Goal: Task Accomplishment & Management: Complete application form

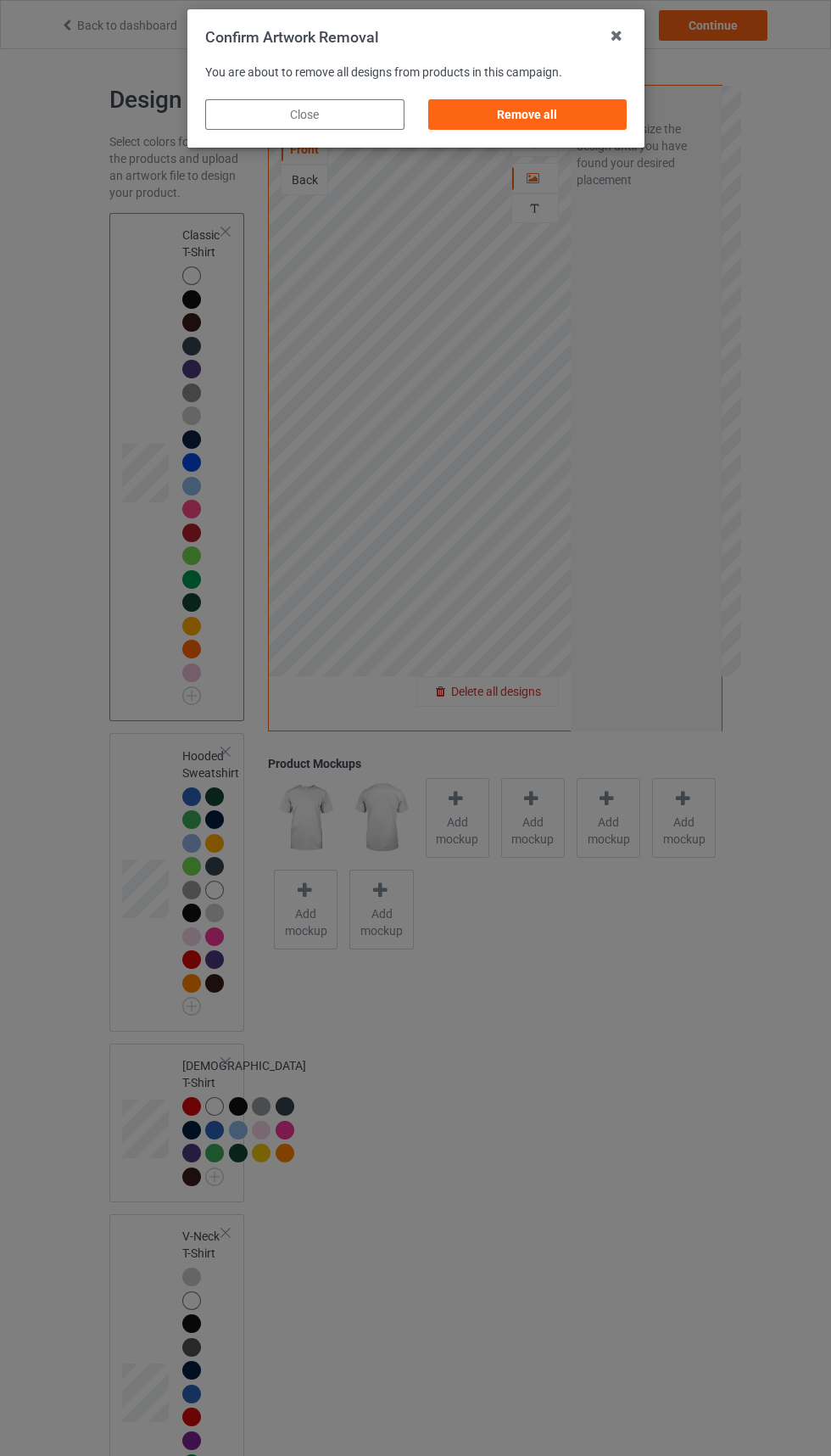
click at [550, 113] on div "Remove all" at bounding box center [527, 115] width 200 height 30
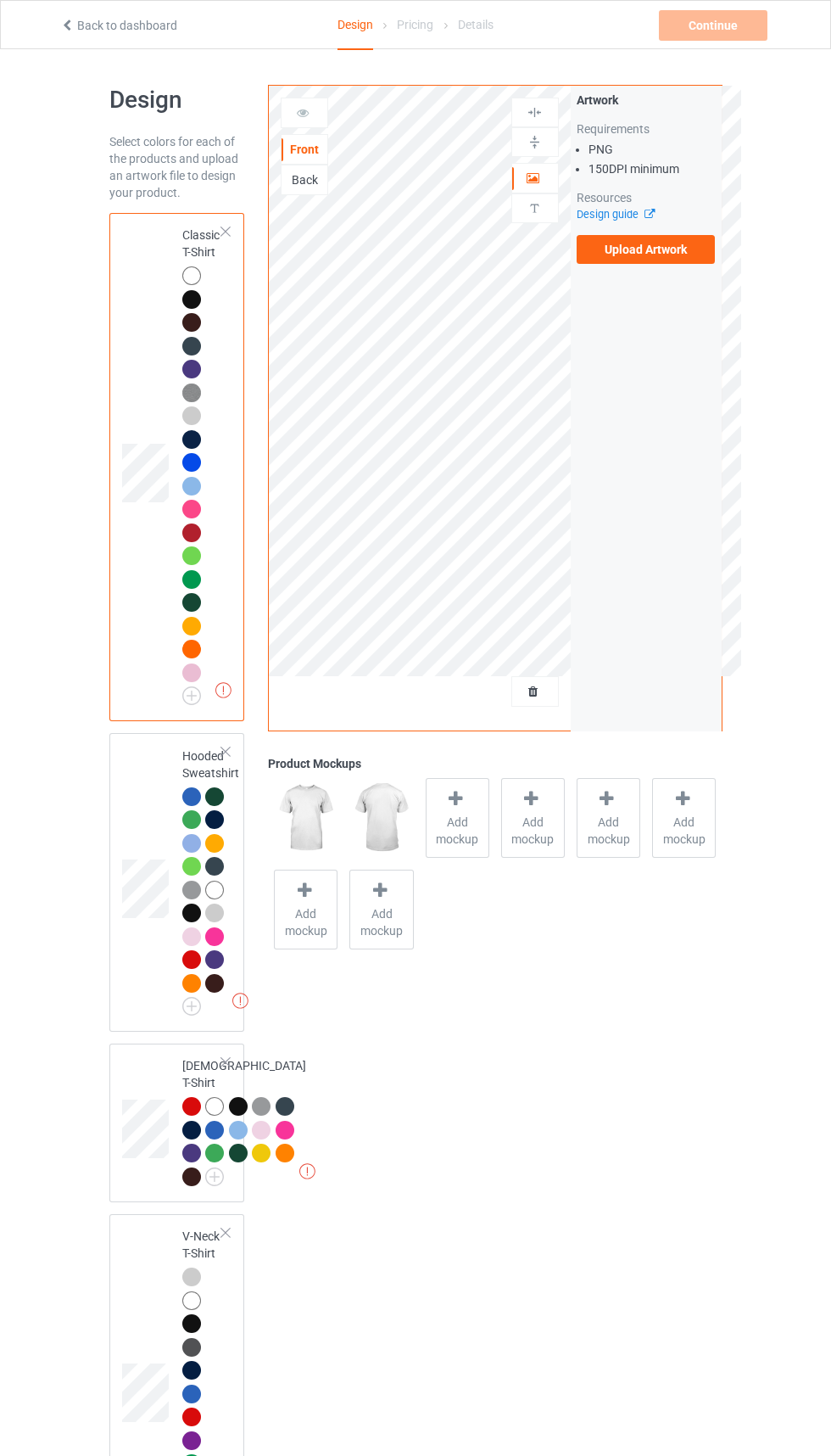
click at [652, 218] on icon at bounding box center [645, 211] width 13 height 11
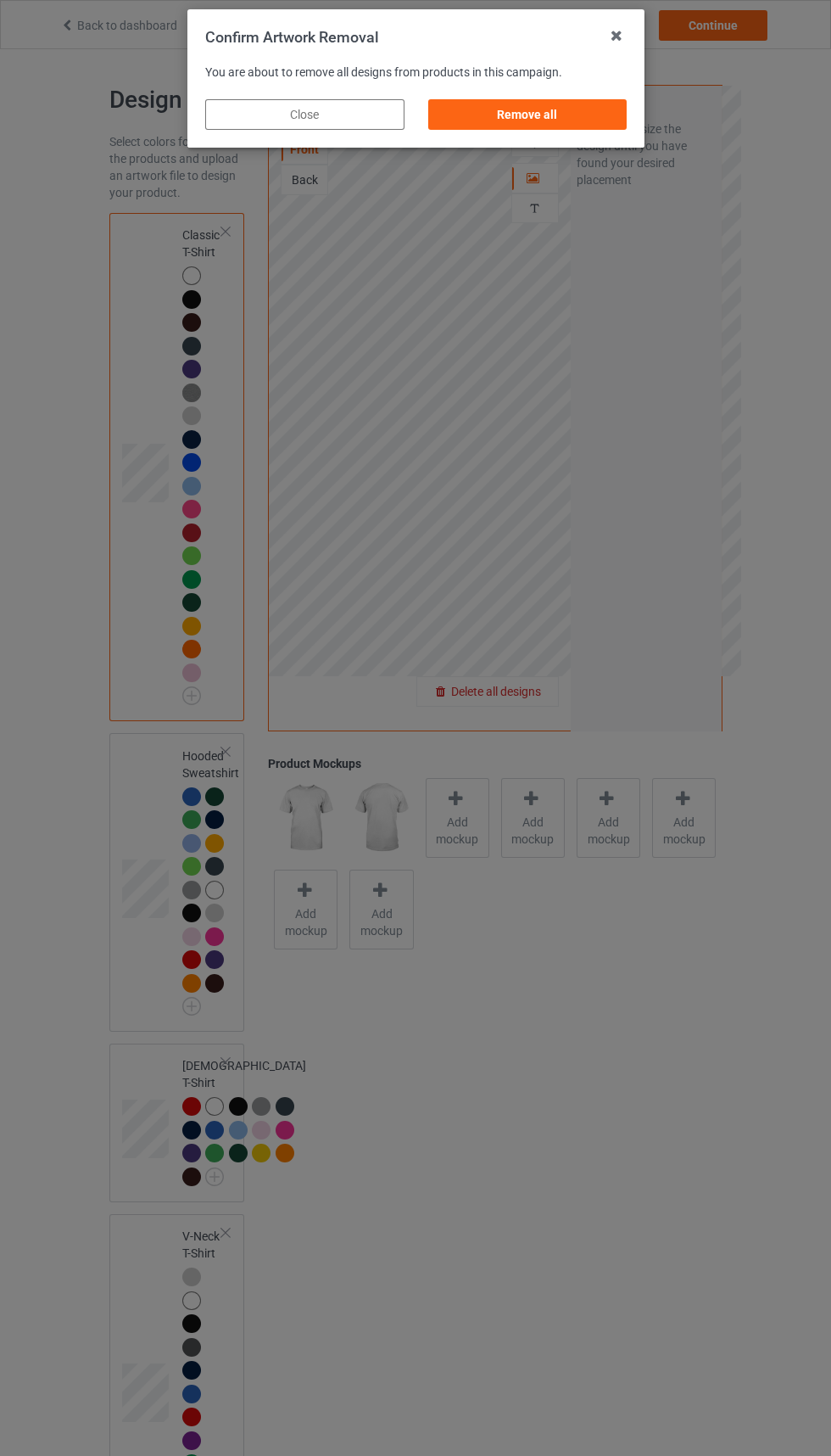
click at [535, 115] on div "Remove all" at bounding box center [527, 115] width 200 height 30
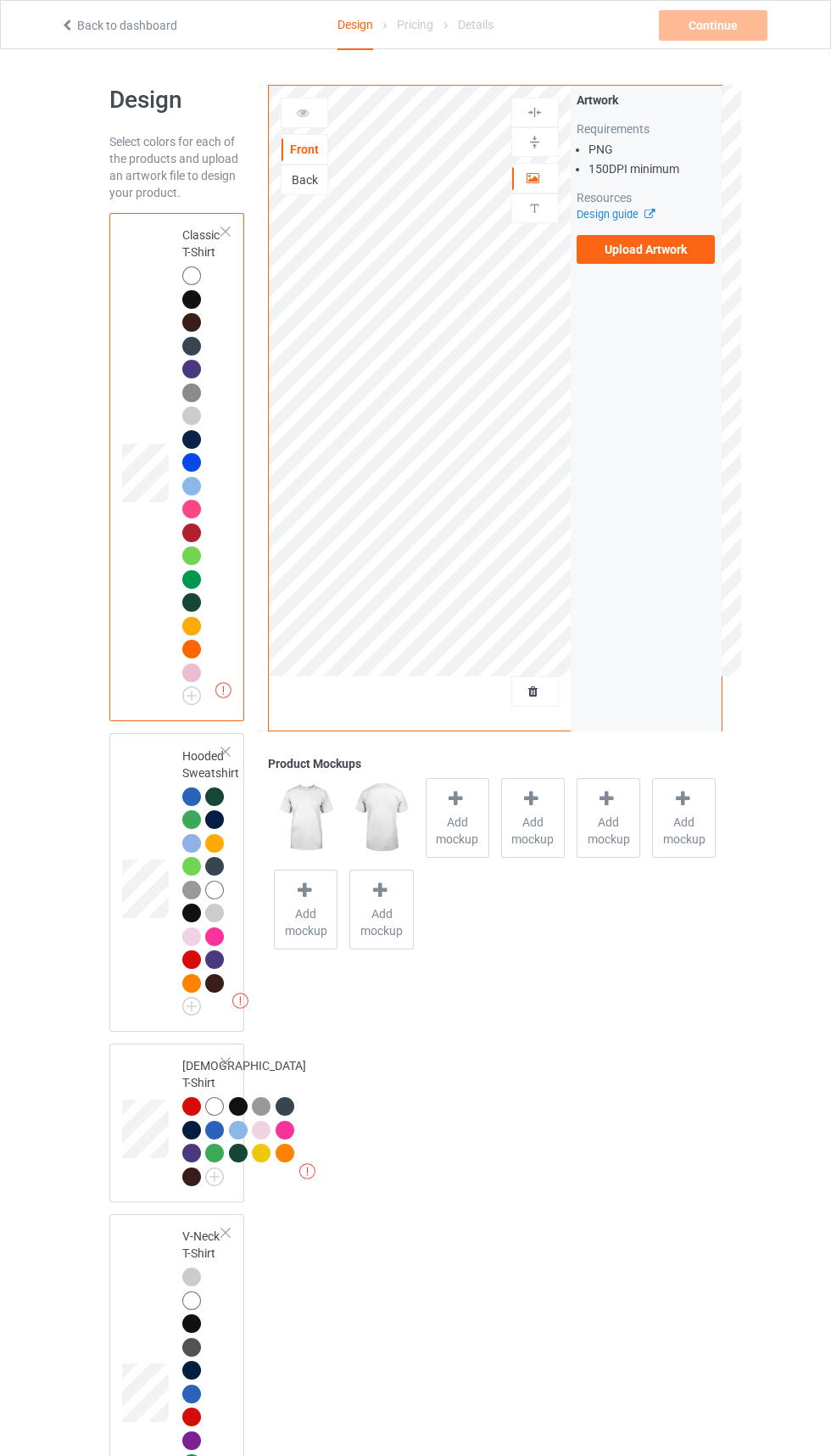
click at [671, 250] on label "Upload Artwork" at bounding box center [646, 249] width 139 height 29
click at [0, 0] on input "Upload Artwork" at bounding box center [0, 0] width 0 height 0
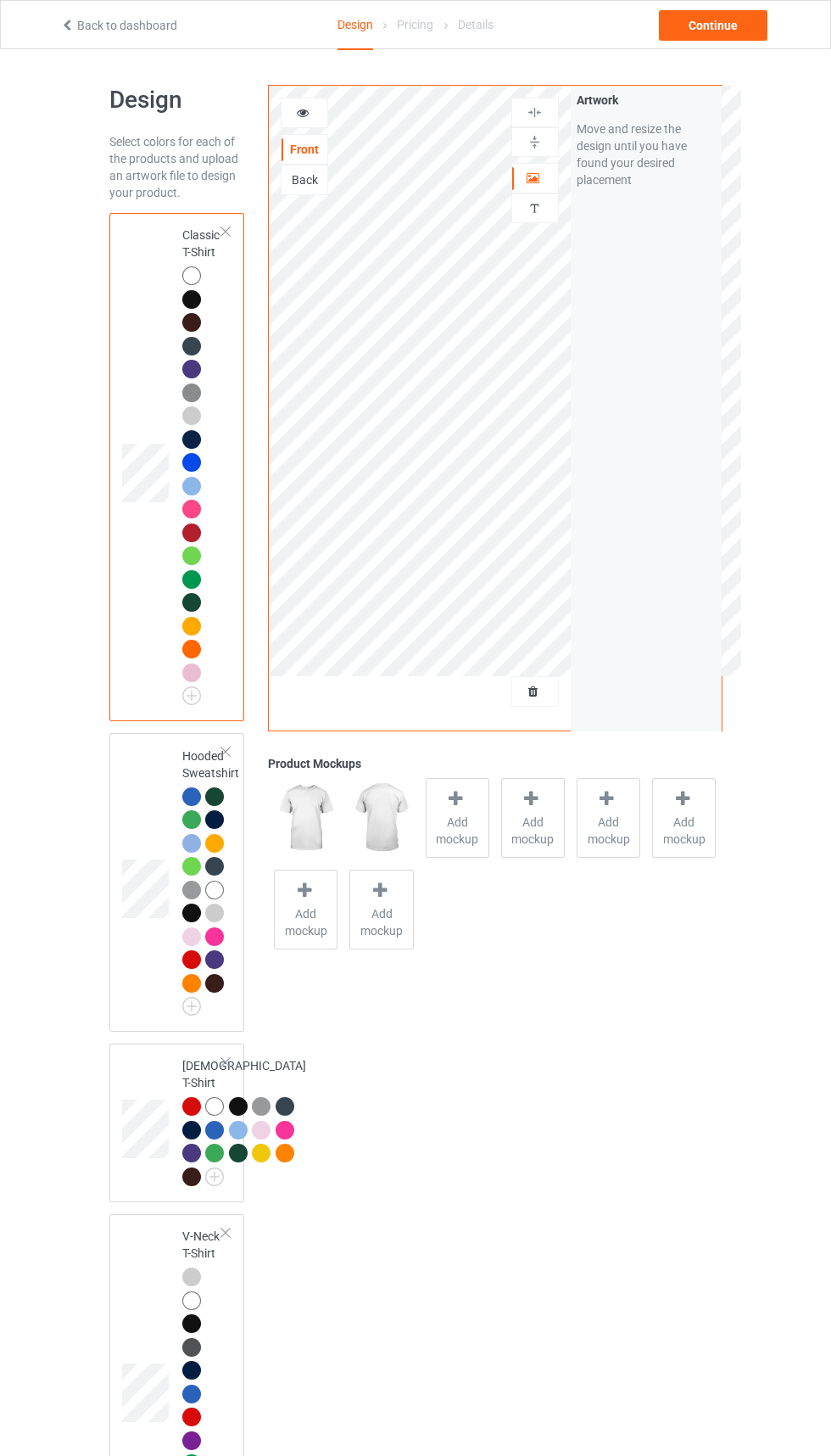
scroll to position [22, 0]
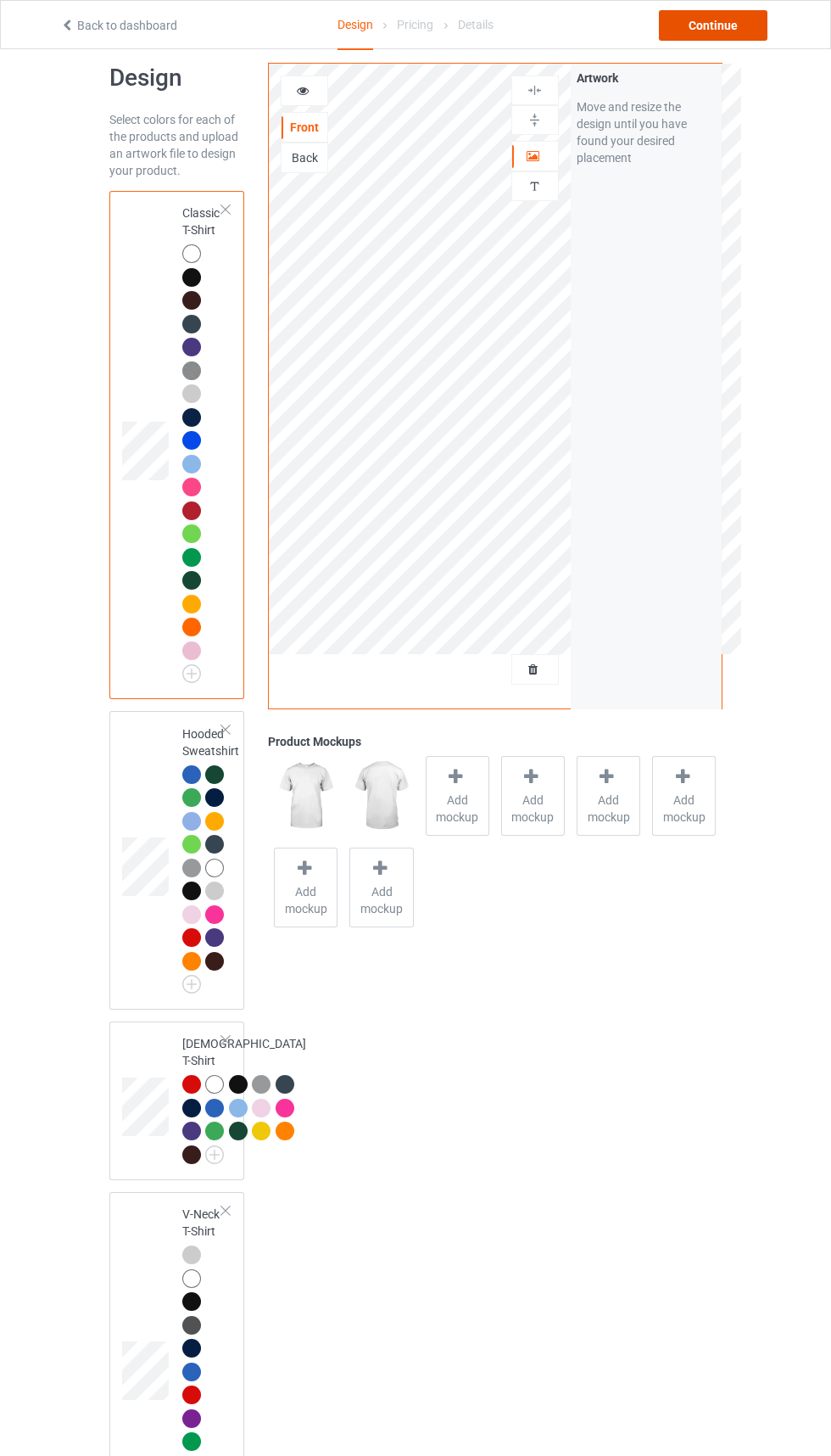
click at [727, 28] on div "Continue" at bounding box center [713, 25] width 108 height 30
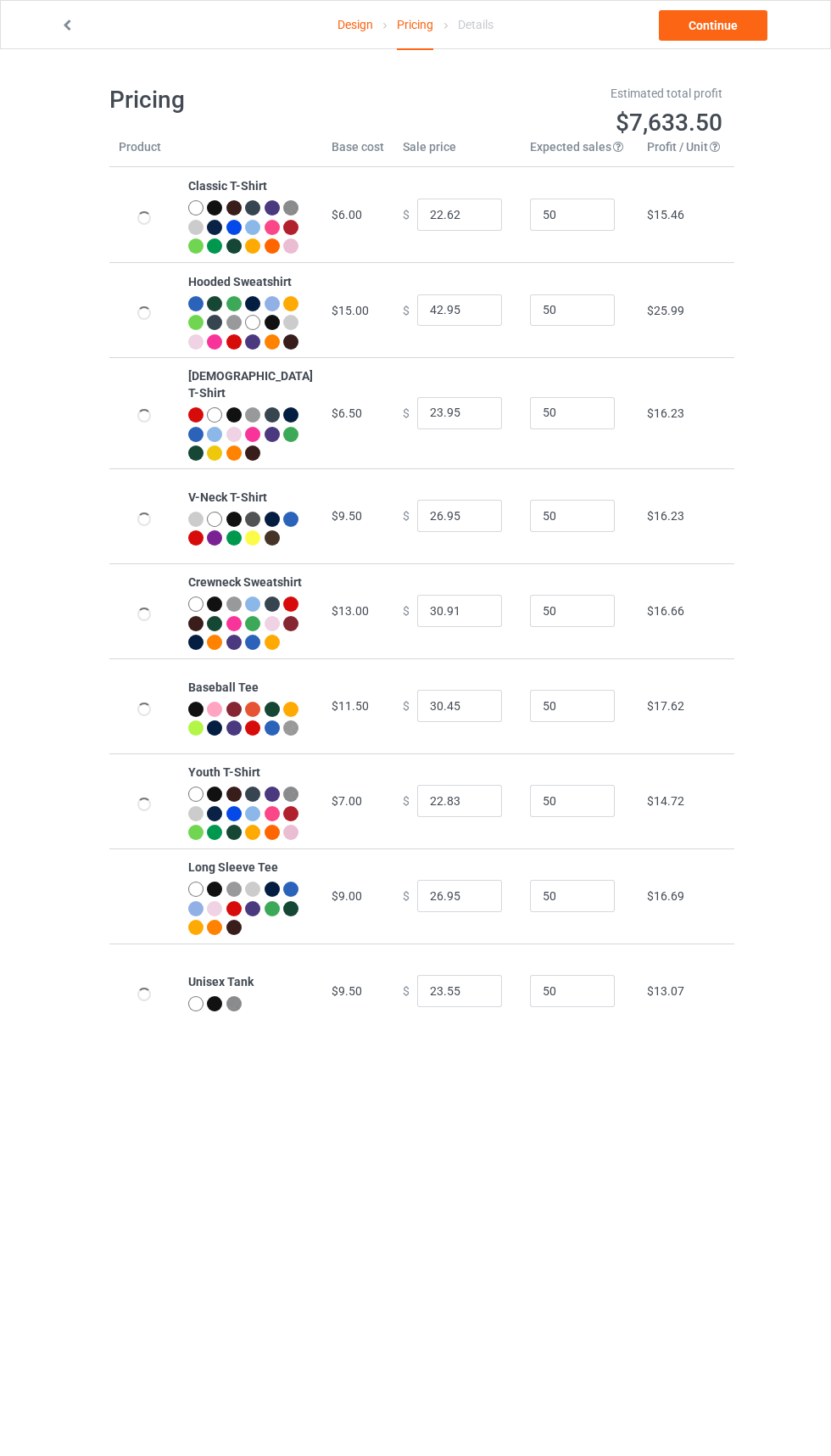
click at [62, 30] on link at bounding box center [68, 25] width 17 height 13
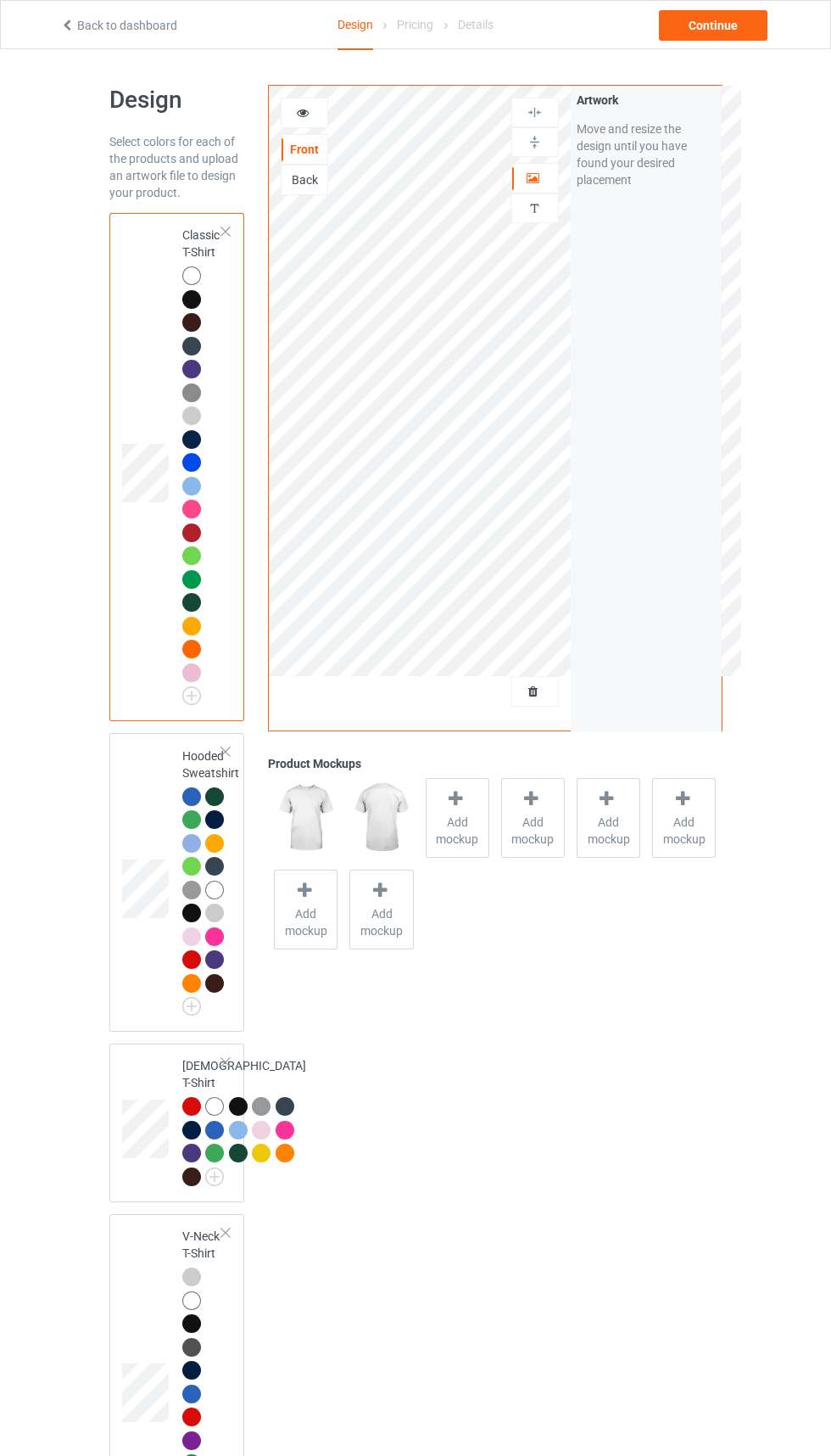
click at [87, 25] on link "Back to dashboard" at bounding box center [118, 25] width 117 height 13
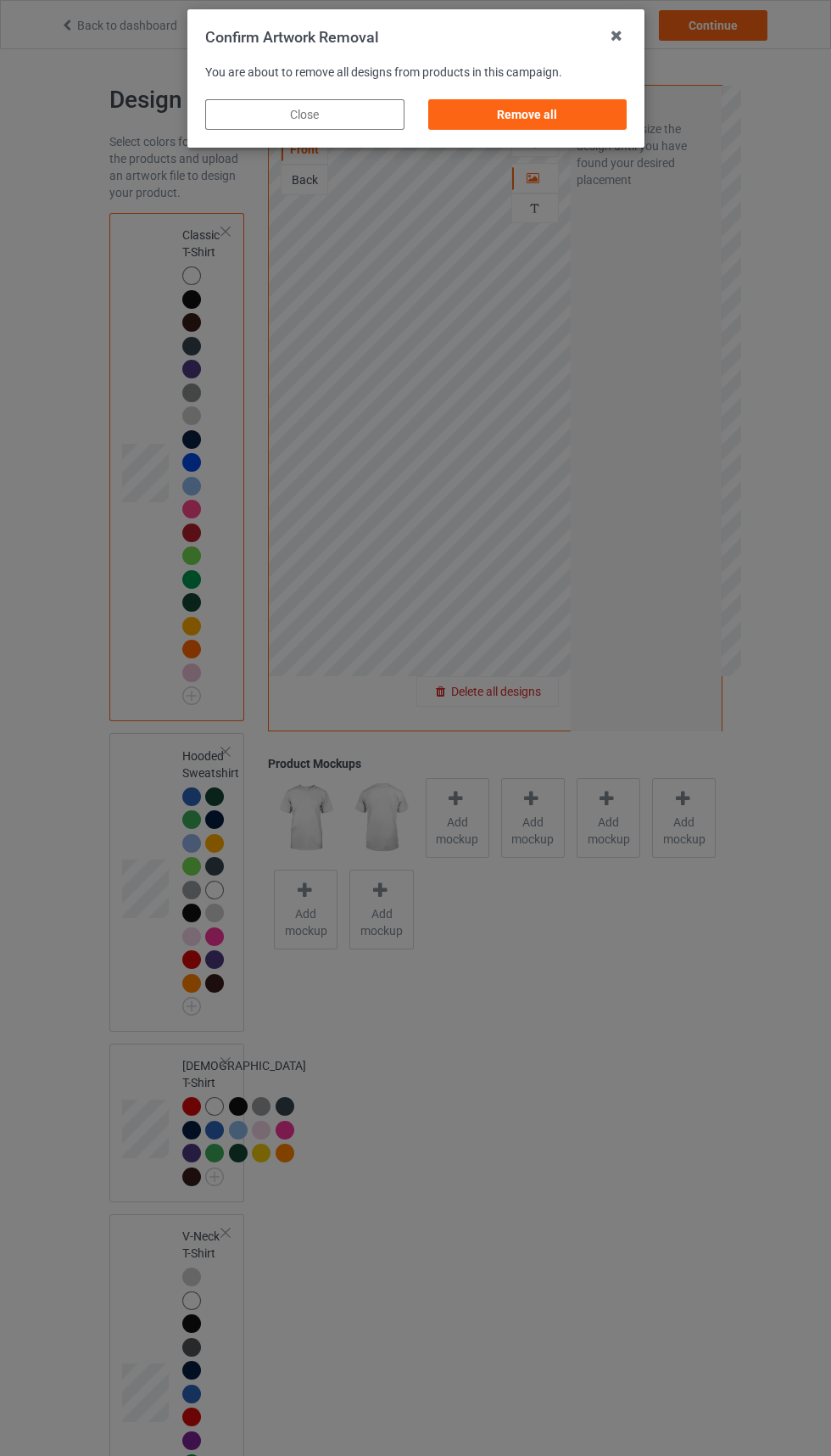
click at [541, 110] on div "Remove all" at bounding box center [527, 115] width 200 height 30
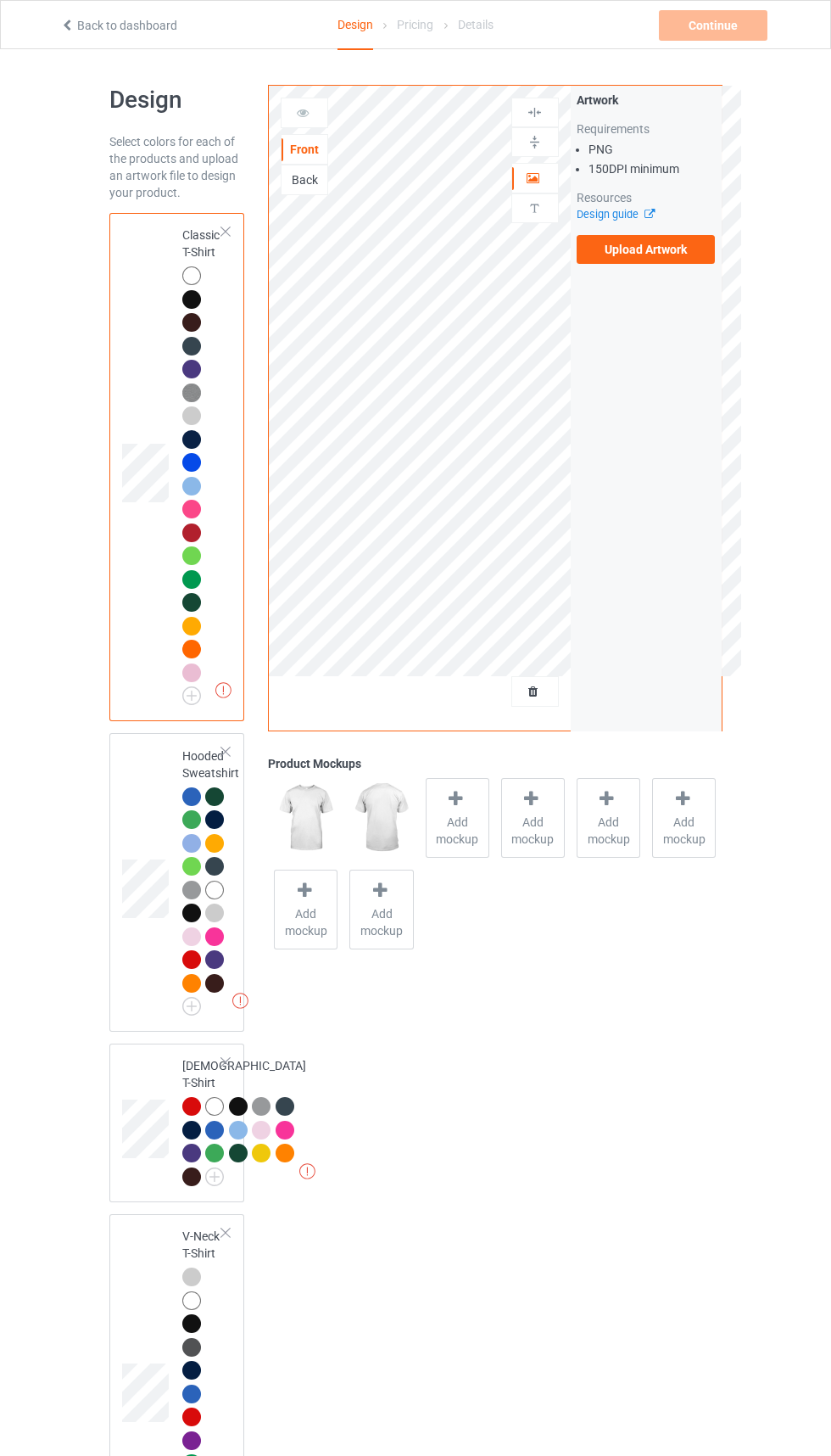
click at [678, 255] on label "Upload Artwork" at bounding box center [646, 249] width 139 height 29
click at [0, 0] on input "Upload Artwork" at bounding box center [0, 0] width 0 height 0
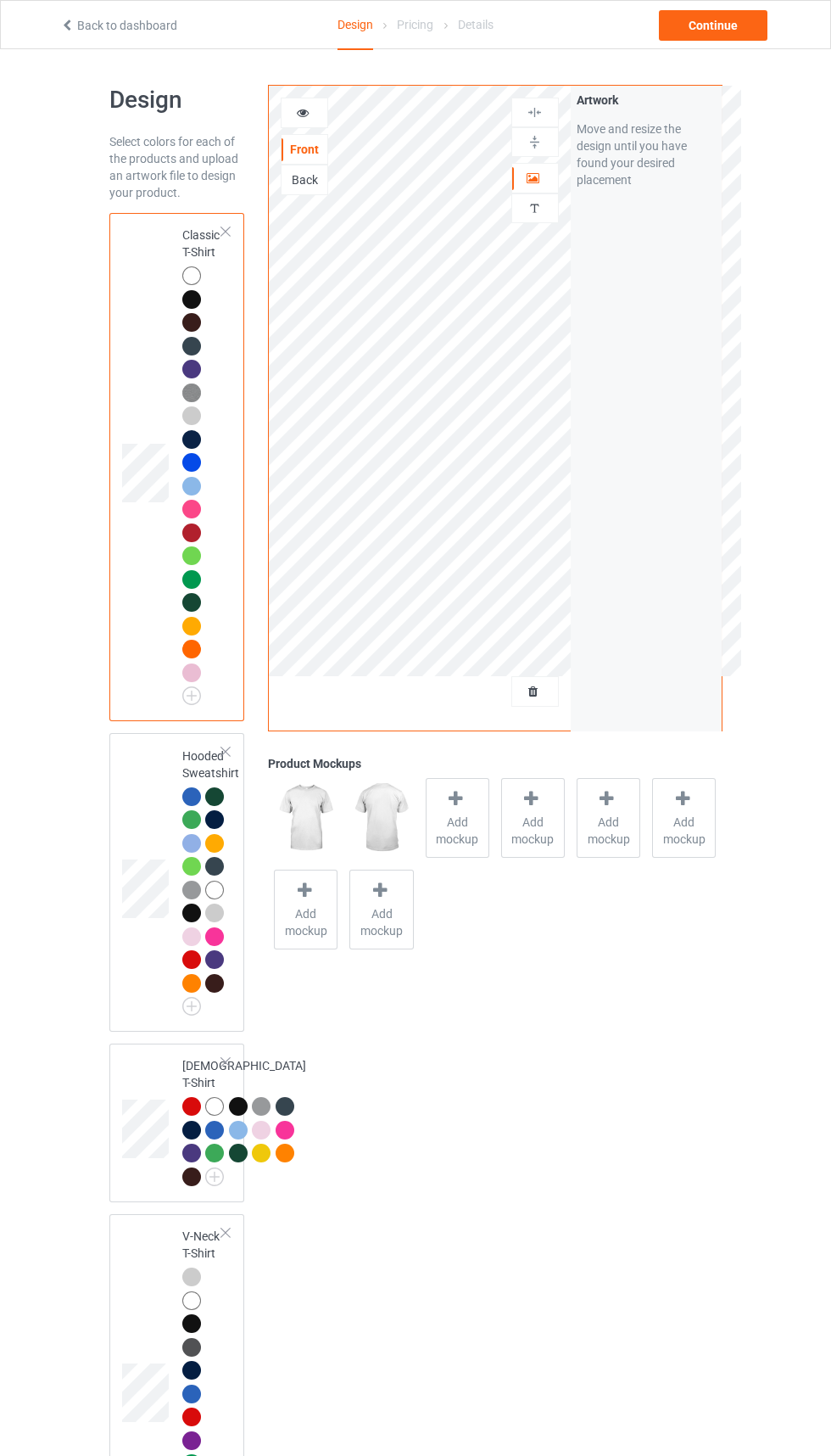
click at [533, 693] on icon at bounding box center [534, 689] width 14 height 12
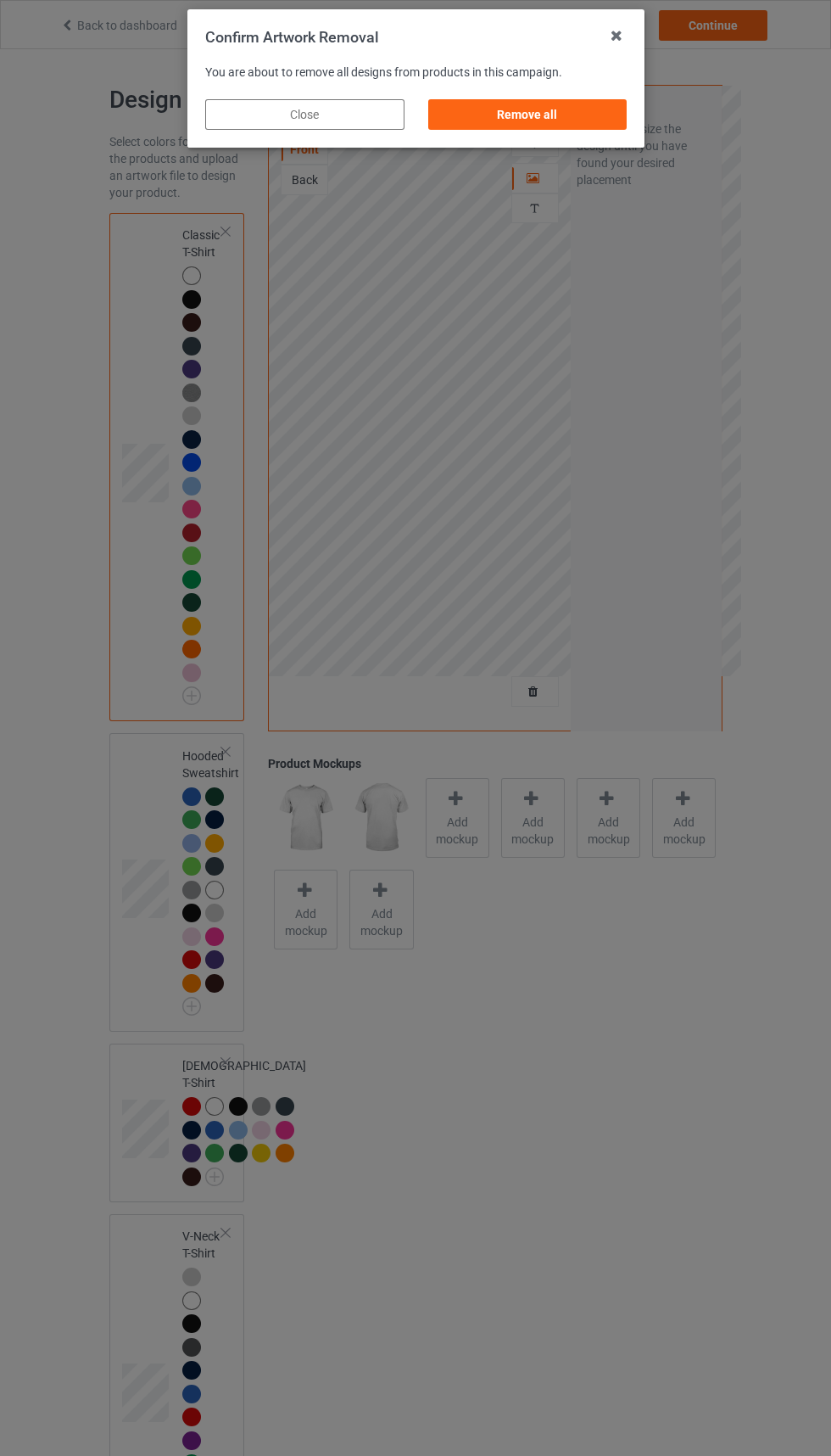
click at [556, 116] on div "Remove all" at bounding box center [527, 115] width 200 height 30
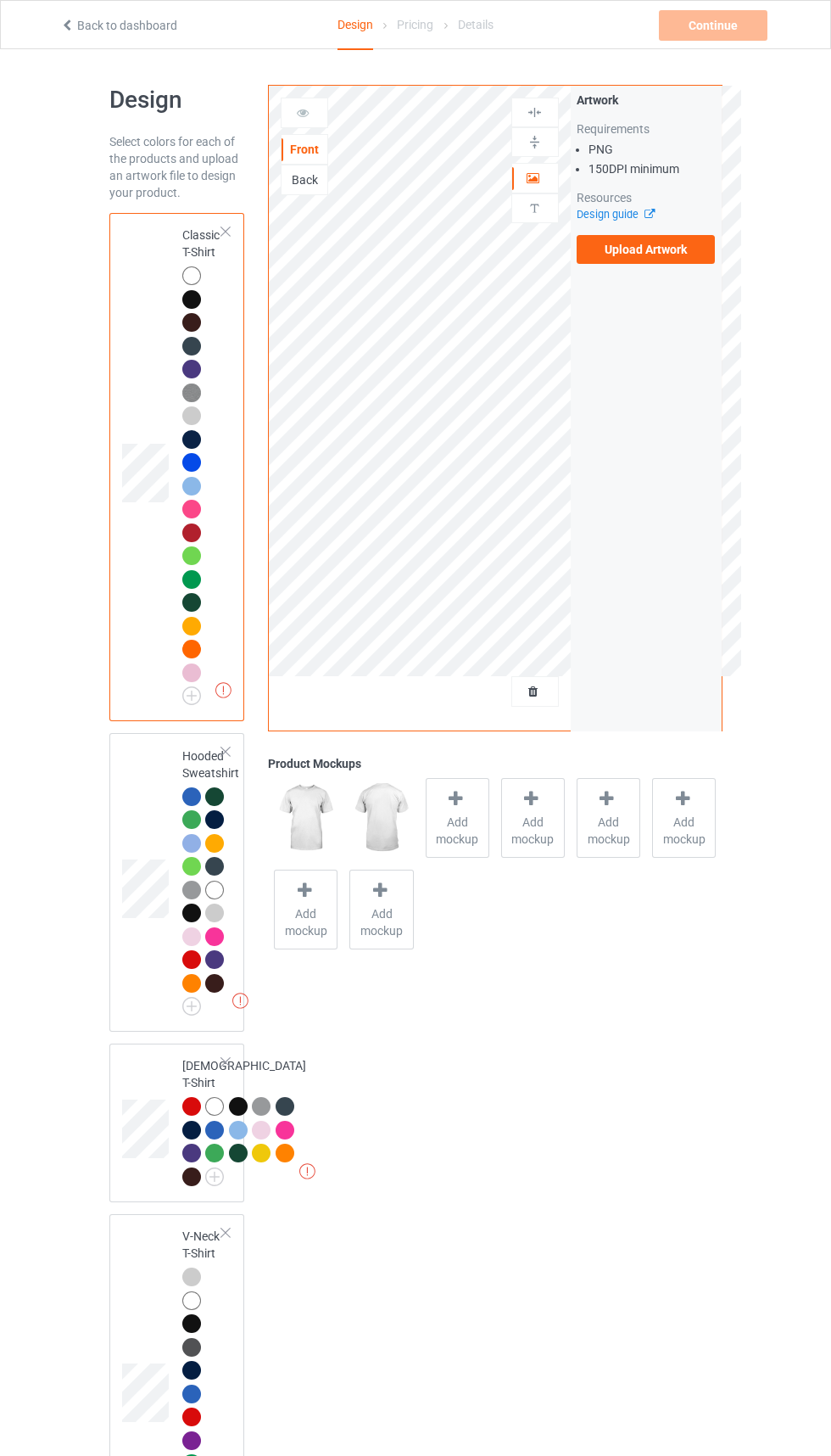
click at [309, 188] on div "Back" at bounding box center [304, 179] width 46 height 17
click at [669, 243] on label "Upload Artwork" at bounding box center [646, 249] width 139 height 29
click at [0, 0] on input "Upload Artwork" at bounding box center [0, 0] width 0 height 0
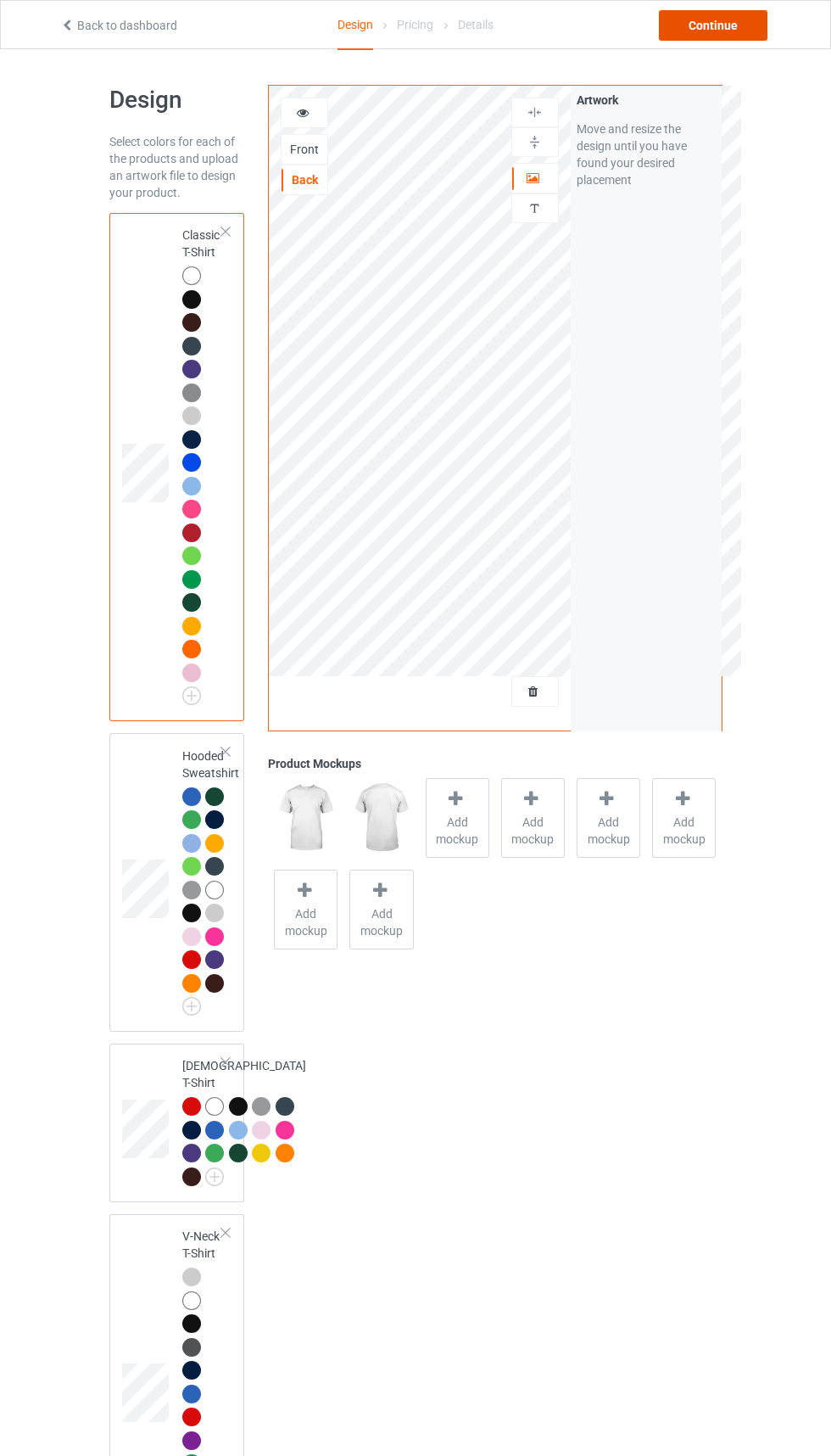
click at [729, 31] on div "Continue" at bounding box center [713, 25] width 108 height 30
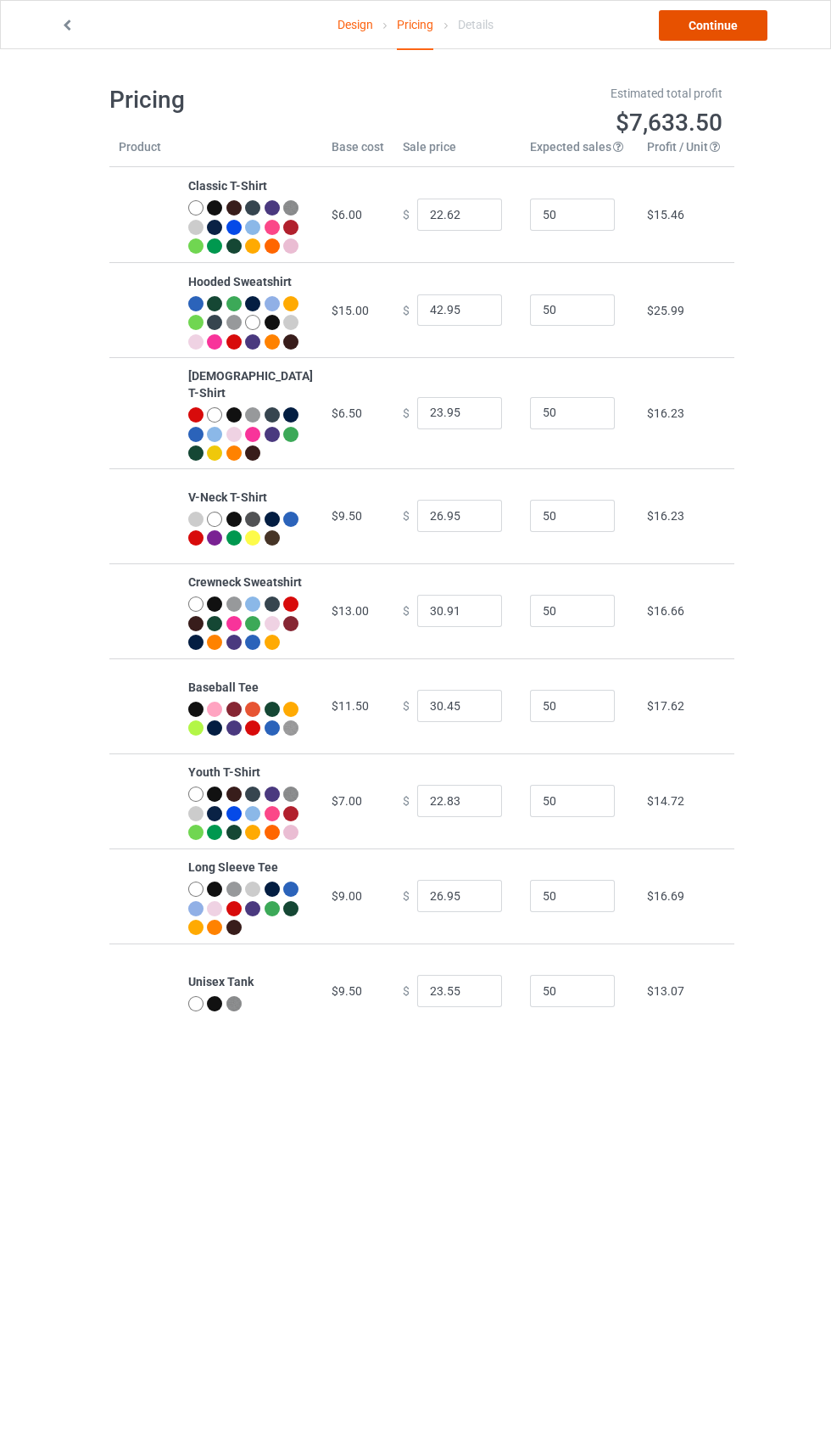
click at [734, 26] on link "Continue" at bounding box center [713, 25] width 108 height 30
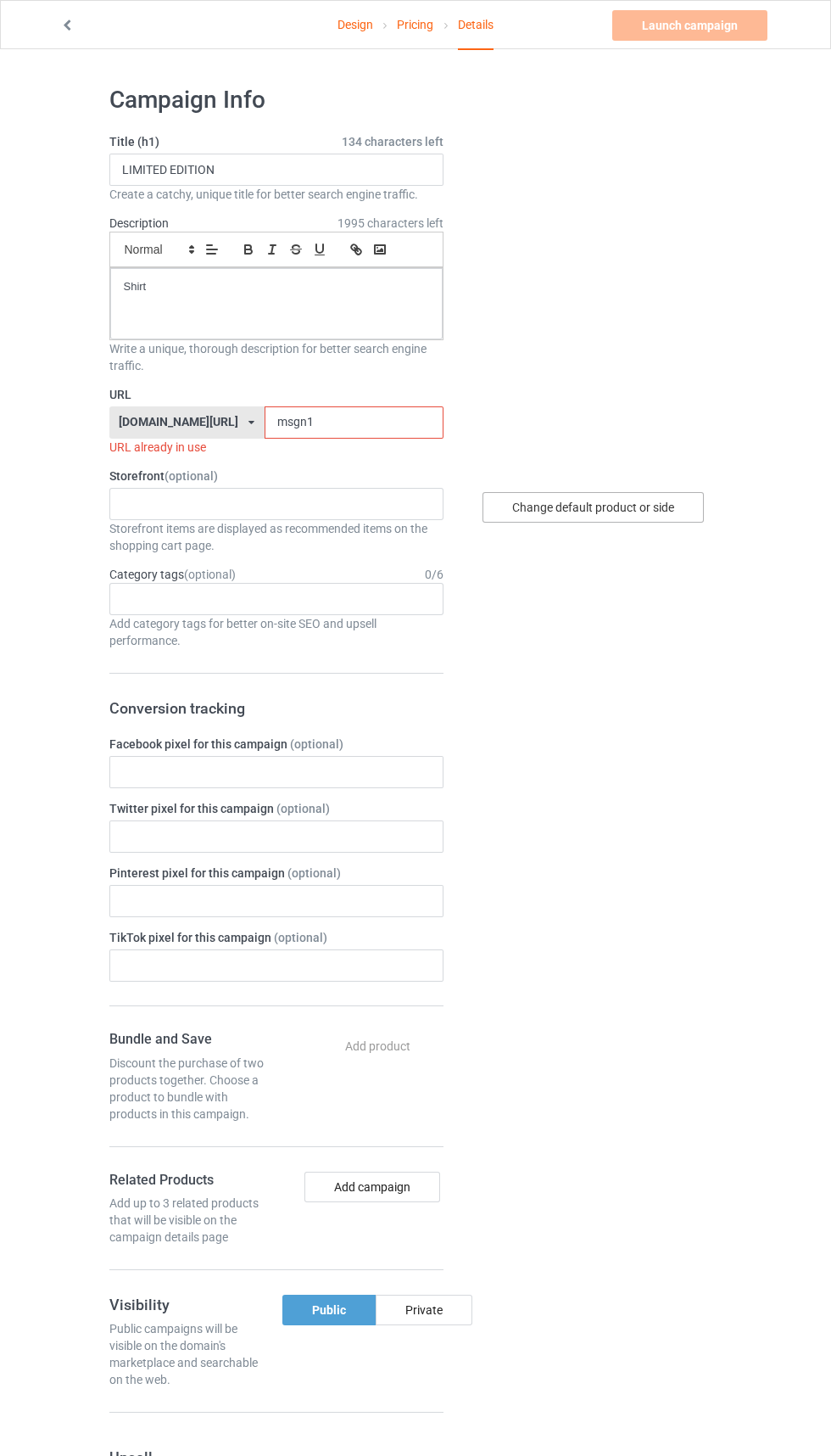
click at [649, 500] on div "Change default product or side" at bounding box center [593, 507] width 221 height 30
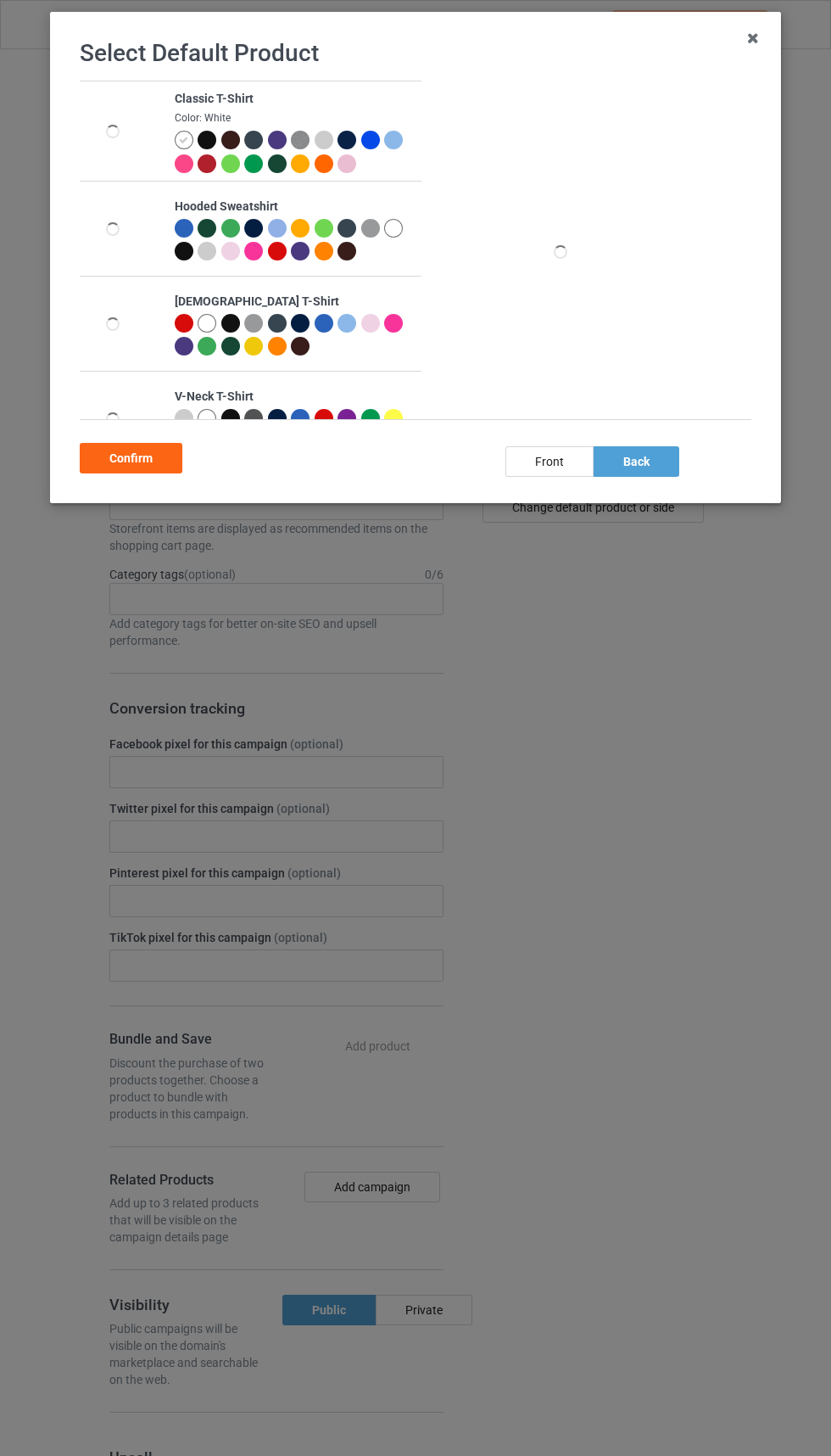
click at [234, 176] on div at bounding box center [233, 166] width 24 height 24
click at [241, 158] on div at bounding box center [233, 166] width 24 height 24
click at [139, 454] on div "Confirm" at bounding box center [131, 458] width 103 height 30
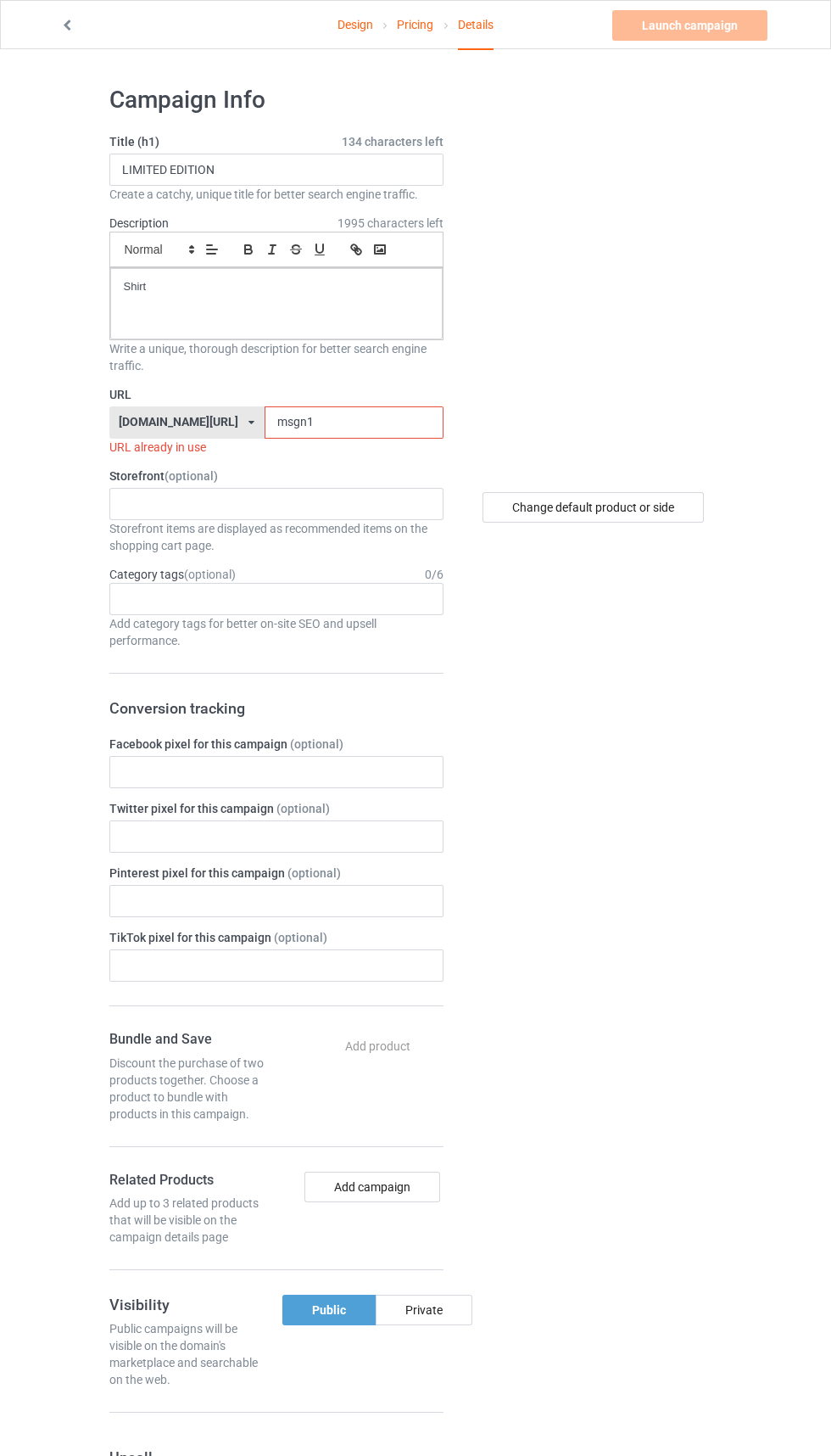
click at [348, 425] on input "msgn1" at bounding box center [355, 423] width 179 height 32
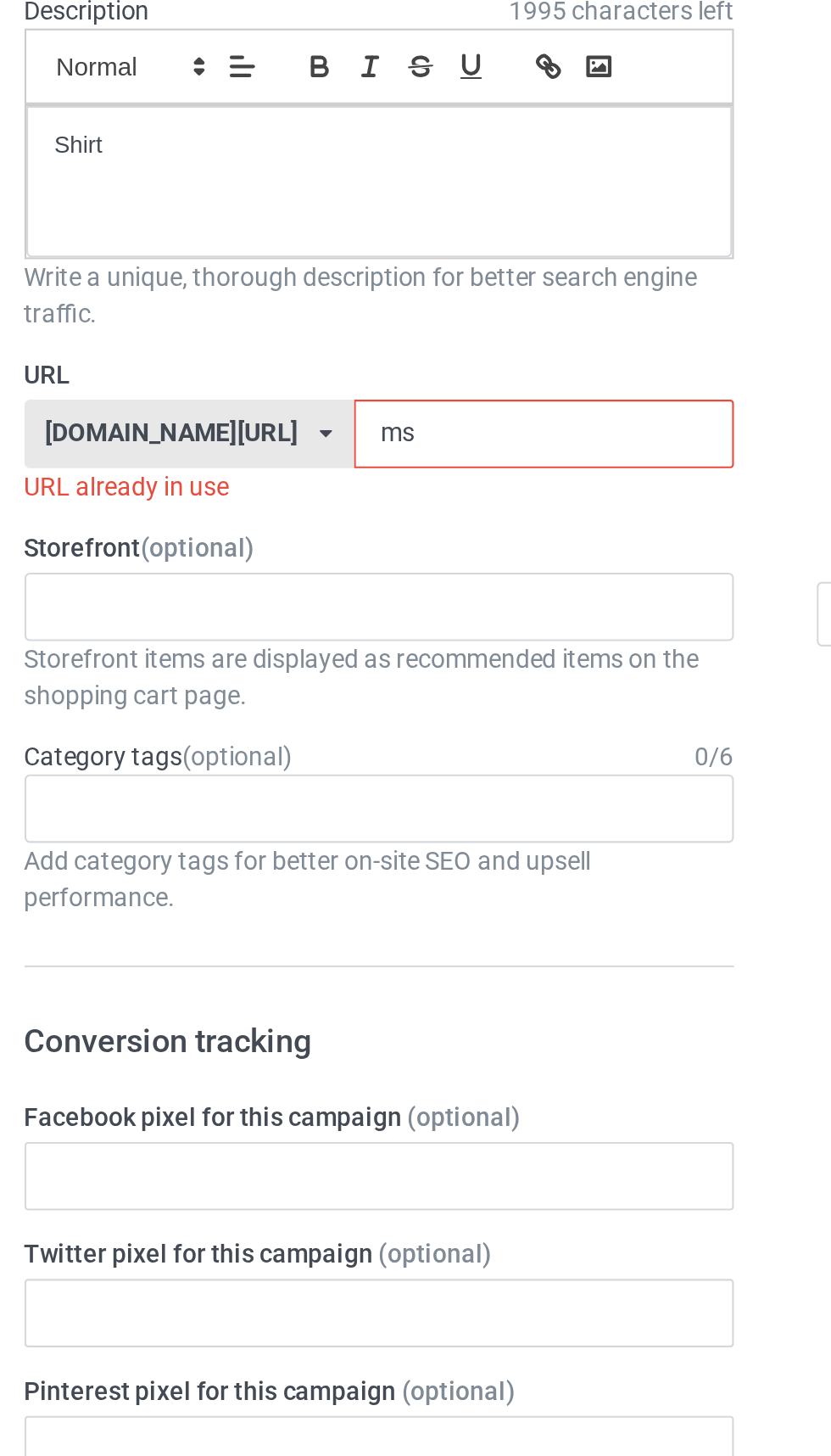
type input "m"
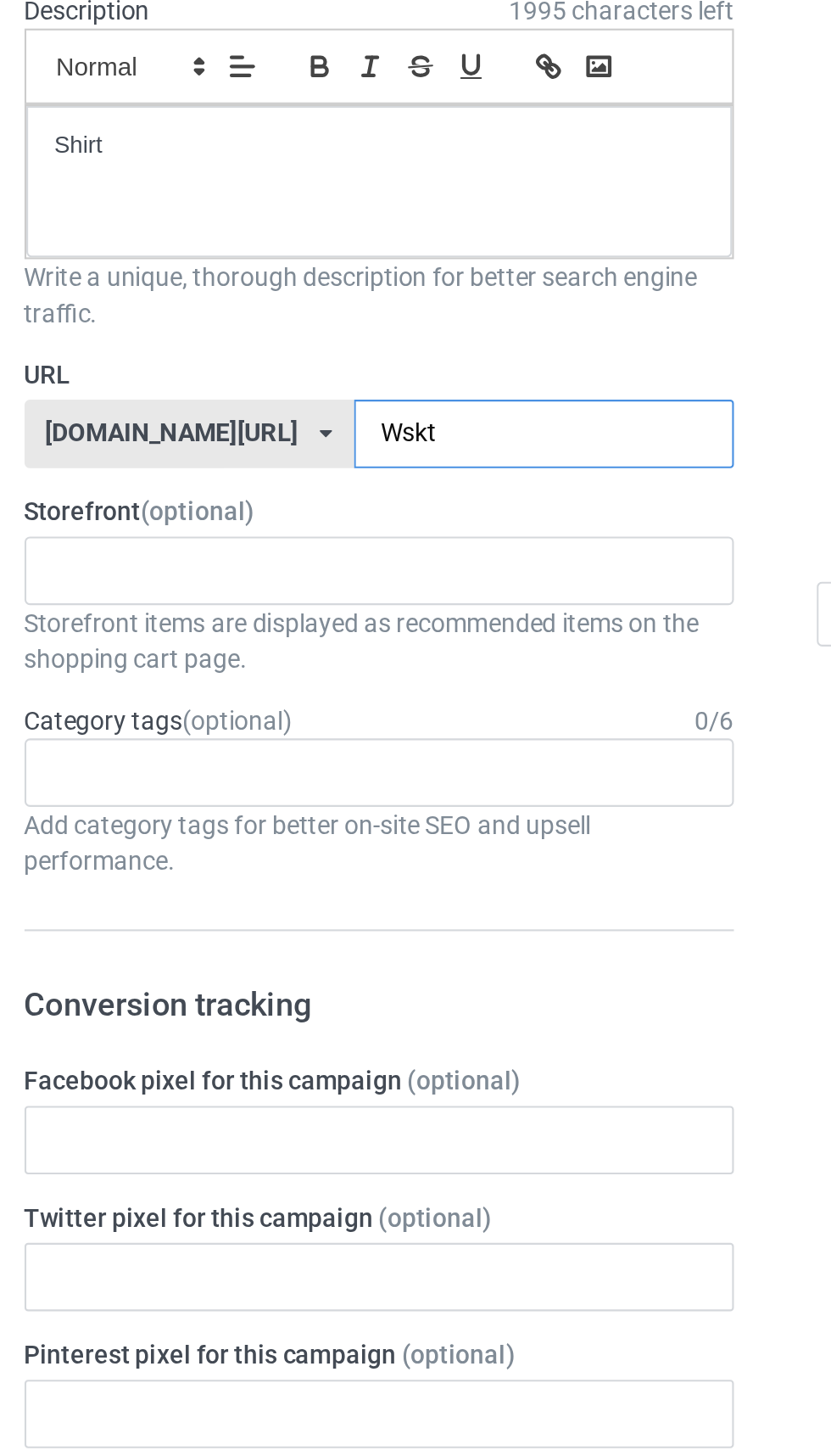
type input "Wskt2"
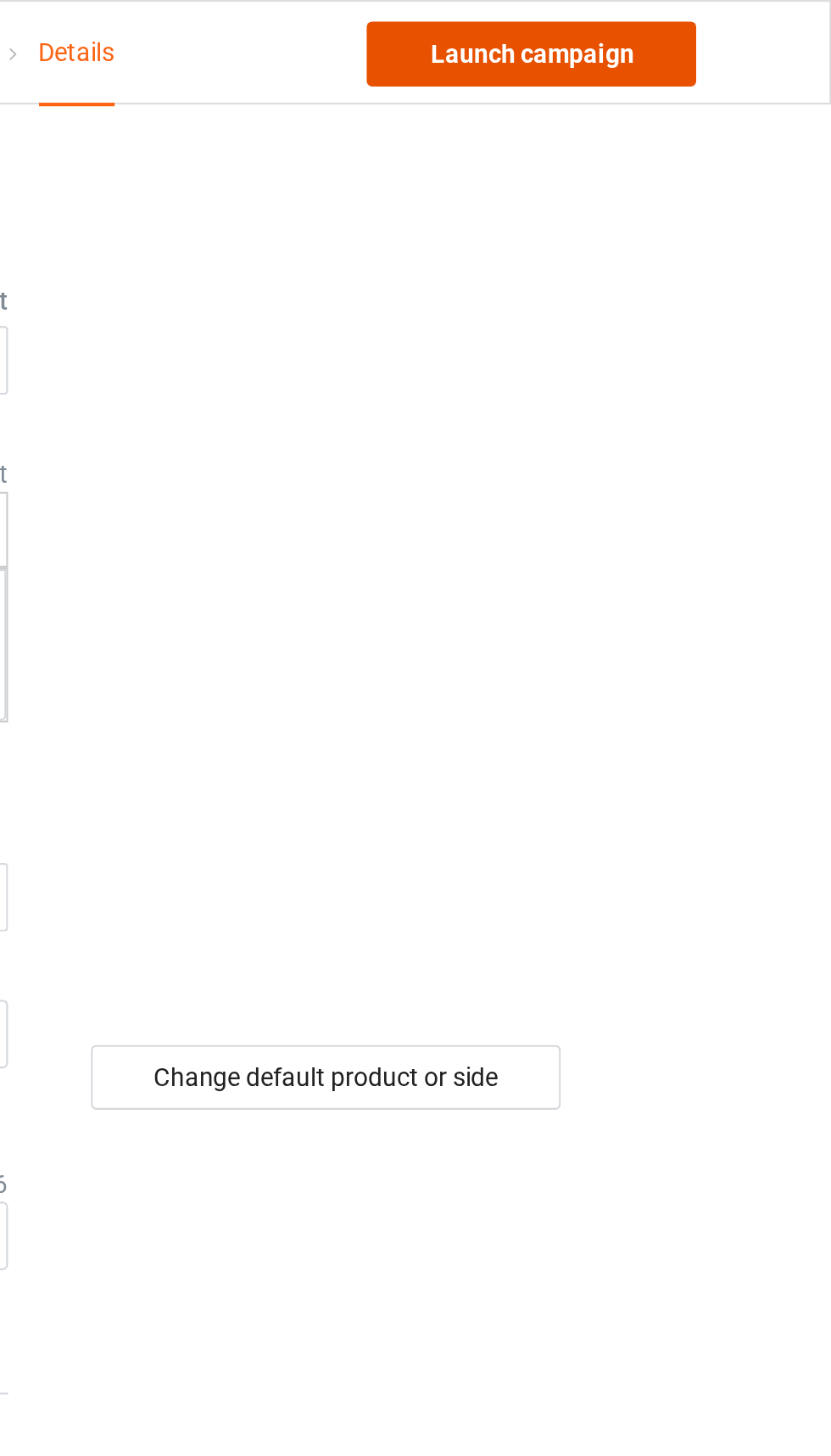
click at [731, 24] on link "Launch campaign" at bounding box center [690, 25] width 155 height 30
